Goal: Subscribe to service/newsletter

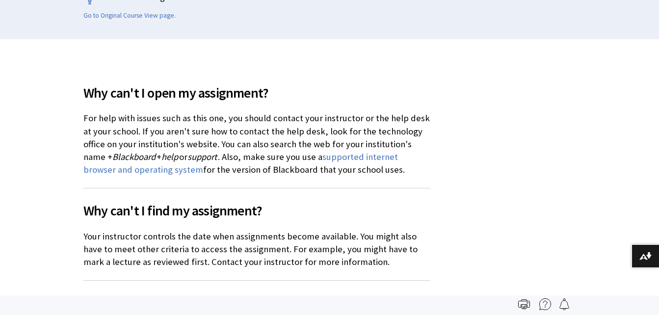
scroll to position [239, 0]
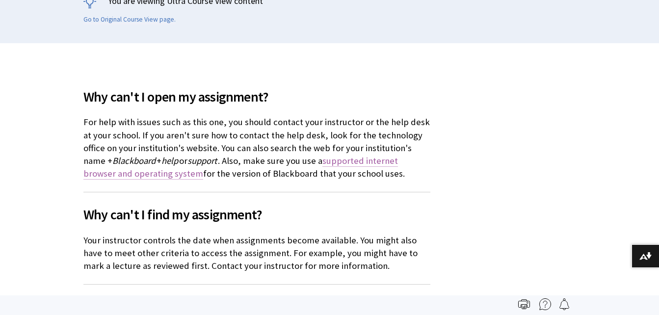
click at [357, 162] on link "supported internet browser and operating system" at bounding box center [240, 167] width 314 height 25
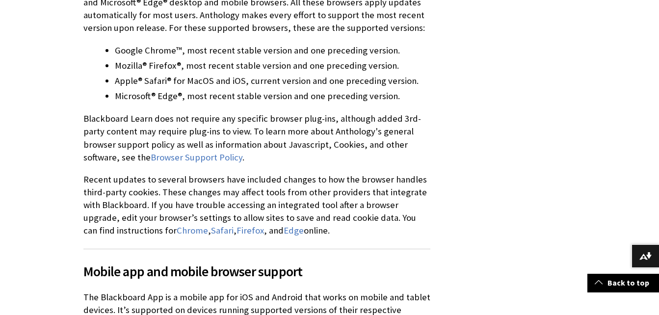
scroll to position [400, 0]
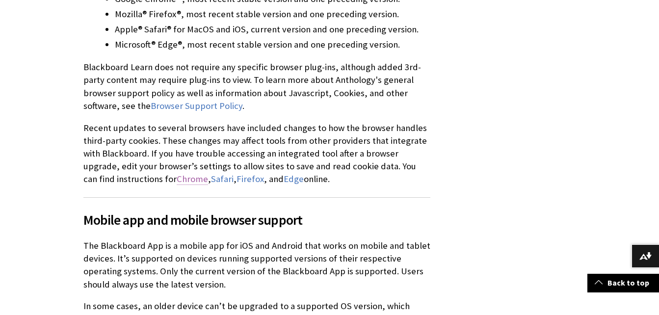
click at [177, 179] on link "Chrome" at bounding box center [192, 179] width 31 height 12
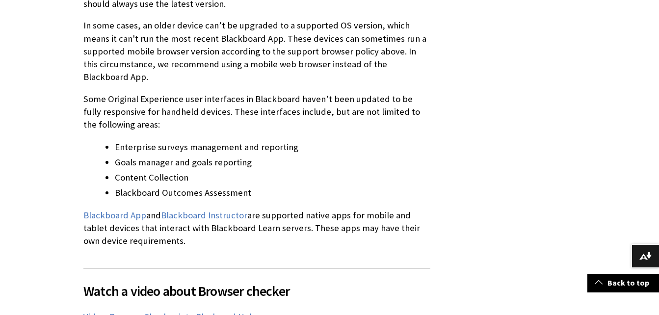
scroll to position [718, 0]
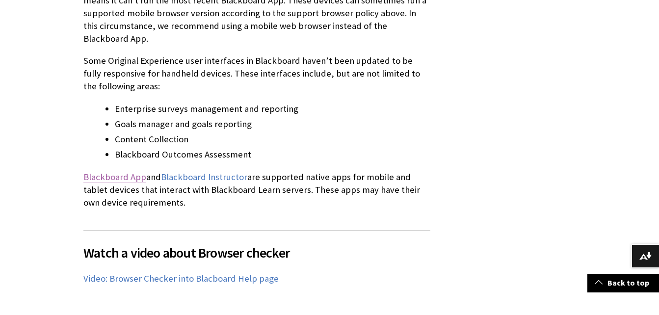
click at [130, 171] on link "Blackboard App" at bounding box center [114, 177] width 63 height 12
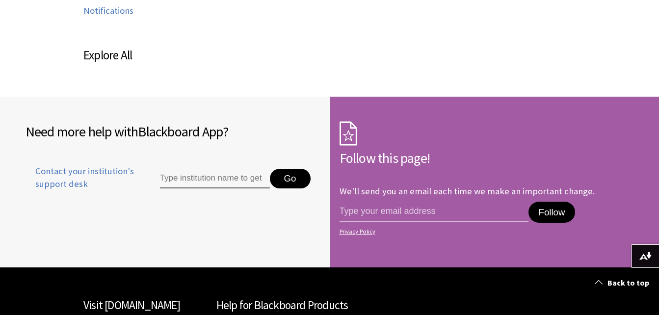
scroll to position [631, 0]
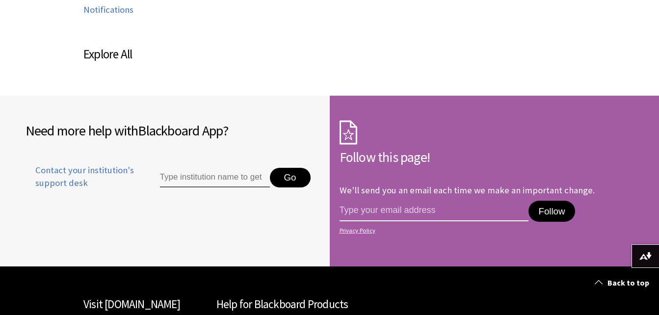
click at [399, 212] on input "email address" at bounding box center [433, 211] width 189 height 21
click at [206, 184] on input "Type institution name to get support" at bounding box center [215, 178] width 110 height 20
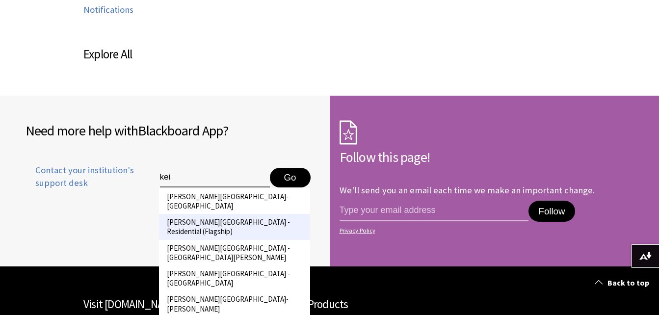
type input "kei"
click at [256, 214] on li "Keiser University - Residential (Flagship)" at bounding box center [234, 226] width 151 height 25
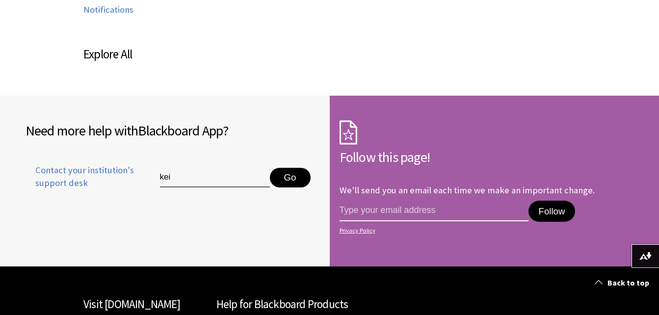
click at [415, 210] on input "email address" at bounding box center [433, 211] width 189 height 21
type input "etee9090@gmail.com"
click at [546, 211] on button "Follow" at bounding box center [551, 212] width 46 height 22
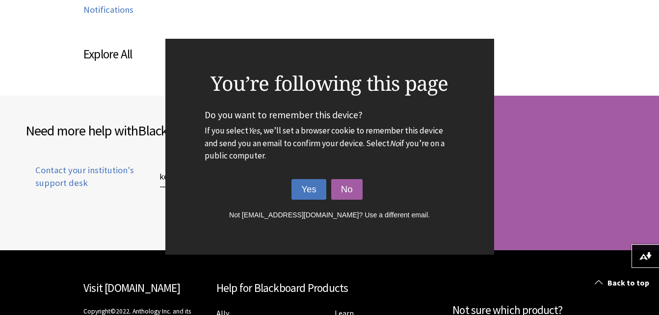
click at [311, 187] on button "Yes" at bounding box center [308, 189] width 35 height 21
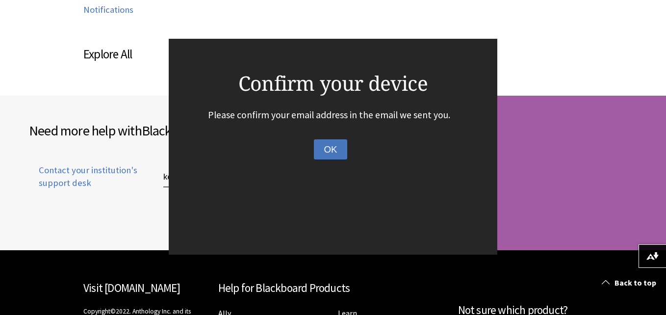
click at [320, 146] on button "OK" at bounding box center [330, 149] width 33 height 21
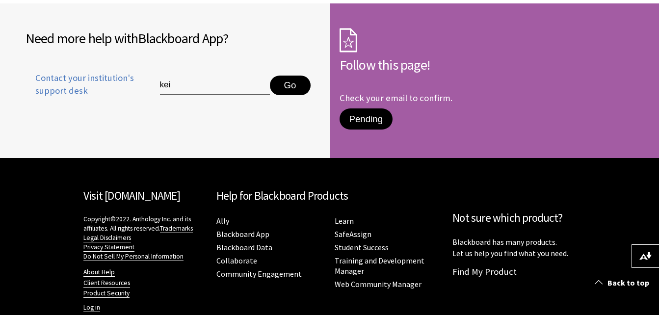
scroll to position [760, 0]
